Goal: Check status: Check status

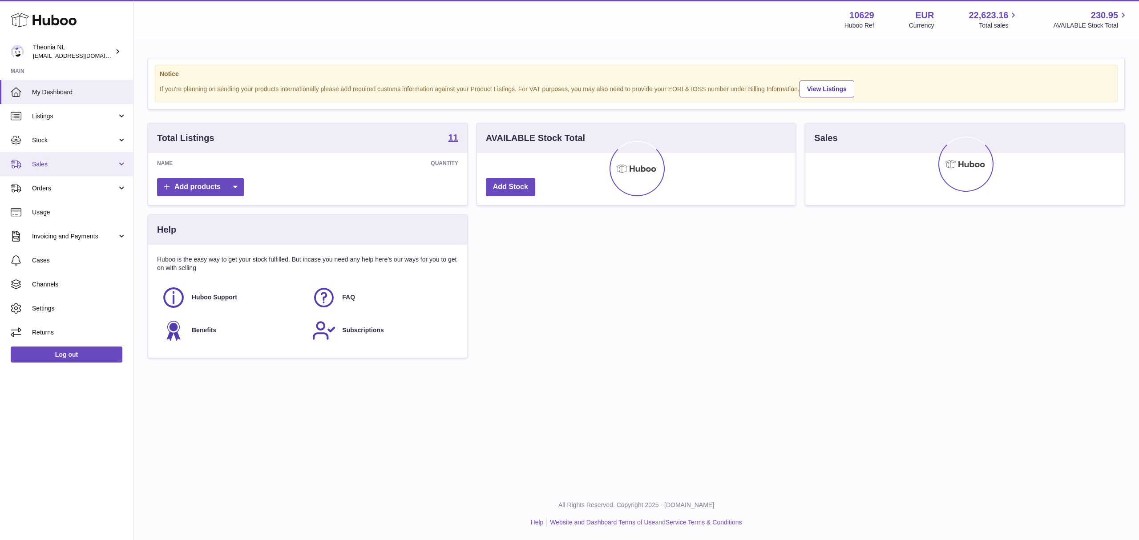
click at [47, 169] on span "Sales" at bounding box center [74, 164] width 85 height 8
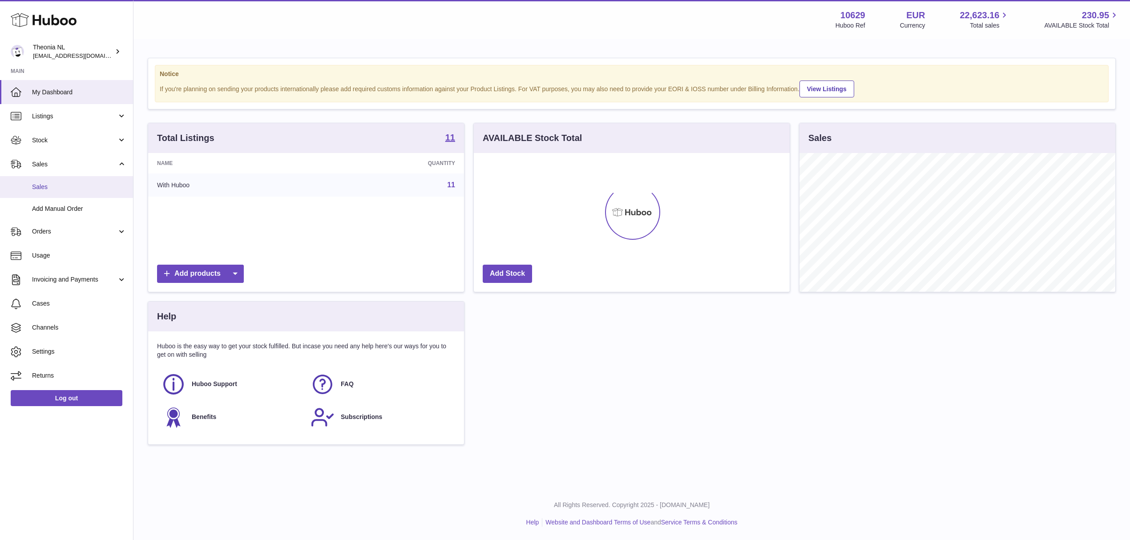
scroll to position [139, 315]
click at [50, 191] on span "Sales" at bounding box center [79, 187] width 94 height 8
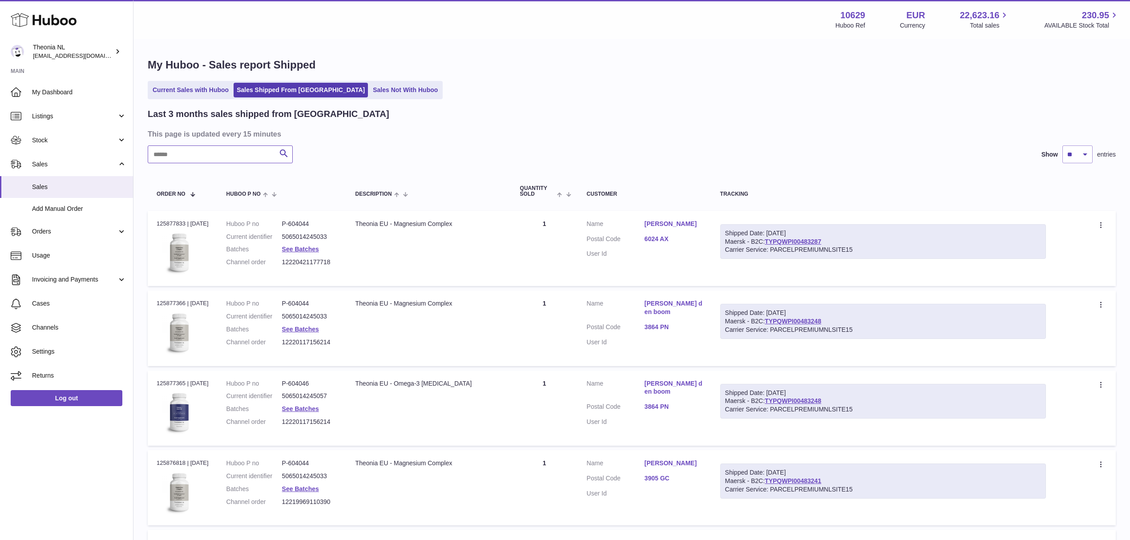
click at [213, 163] on input "text" at bounding box center [220, 154] width 145 height 18
paste input "**********"
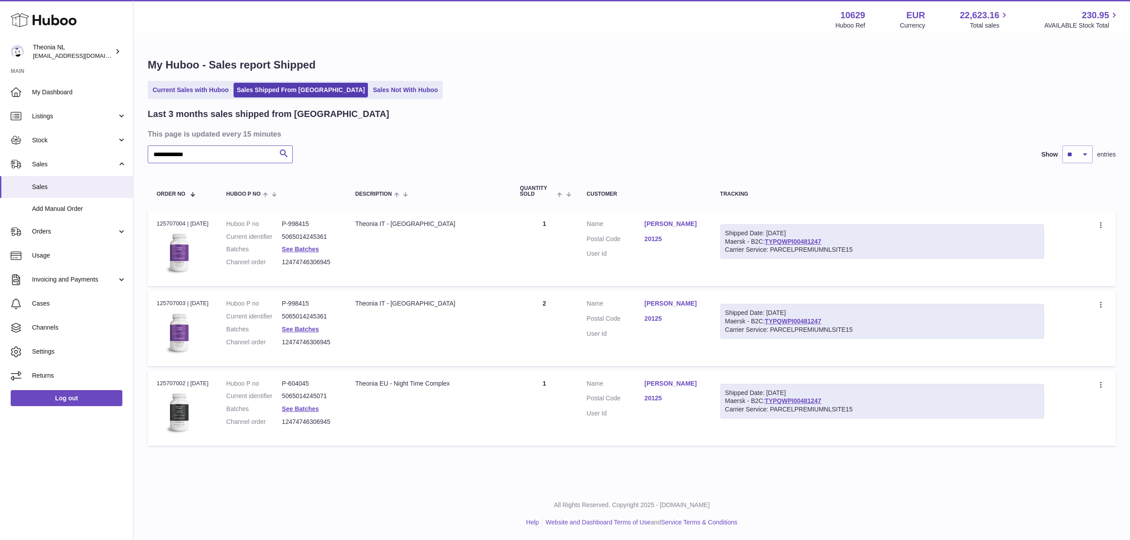
type input "**********"
drag, startPoint x: 862, startPoint y: 261, endPoint x: 794, endPoint y: 280, distance: 71.1
click at [785, 259] on div "Shipped Date: [DATE] Maersk - B2C: TYPQWPI00481247 Carrier Service: PARCELPREMI…" at bounding box center [882, 241] width 324 height 35
copy link "YPQWPI00481247"
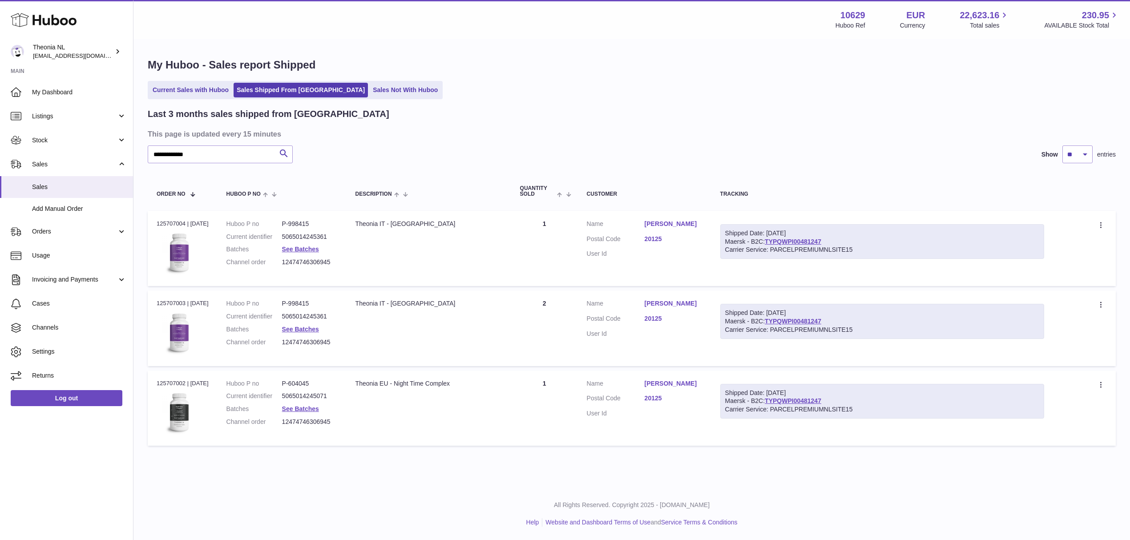
click at [739, 397] on div "Shipped Date: [DATE] Maersk - B2C: TYPQWPI00481247 Carrier Service: PARCELPREMI…" at bounding box center [882, 401] width 324 height 35
drag, startPoint x: 739, startPoint y: 397, endPoint x: 767, endPoint y: 397, distance: 27.6
click at [767, 397] on div "Shipped Date: [DATE] Maersk - B2C: TYPQWPI00481247 Carrier Service: PARCELPREMI…" at bounding box center [882, 401] width 324 height 35
copy div "Maersk - B2C"
